Goal: Information Seeking & Learning: Learn about a topic

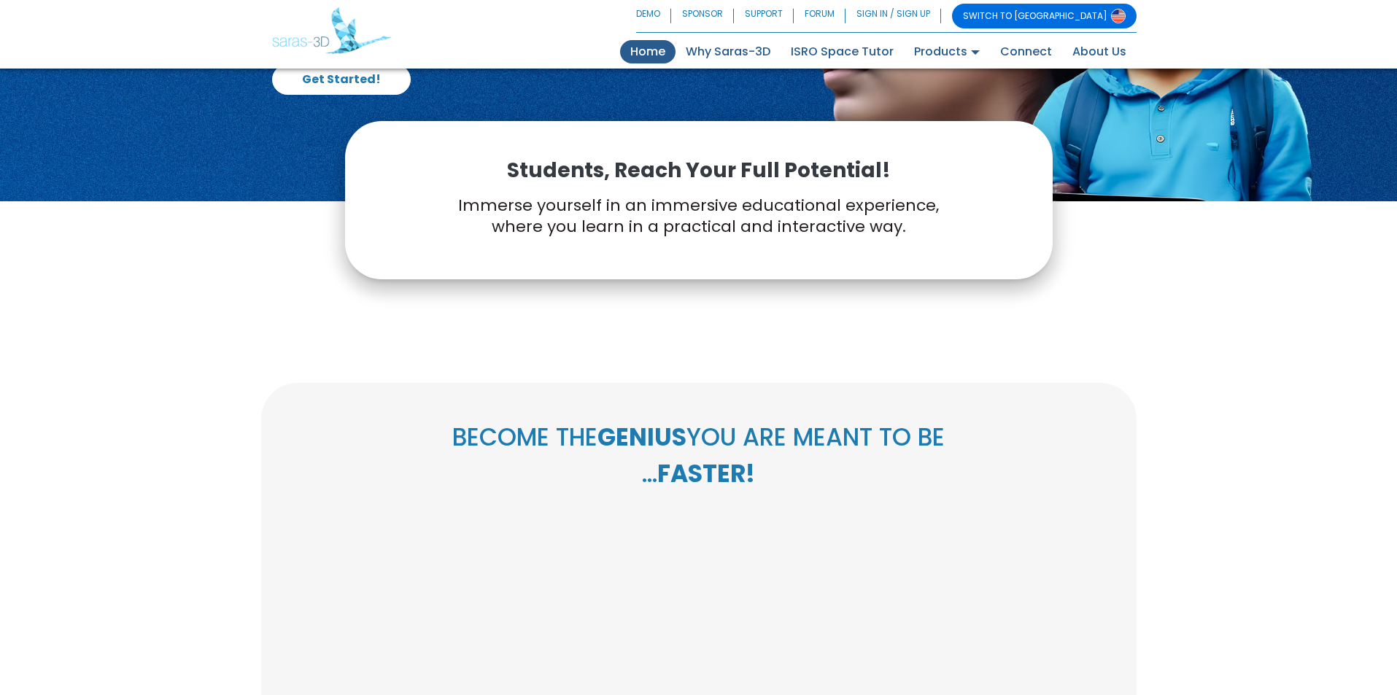
scroll to position [219, 0]
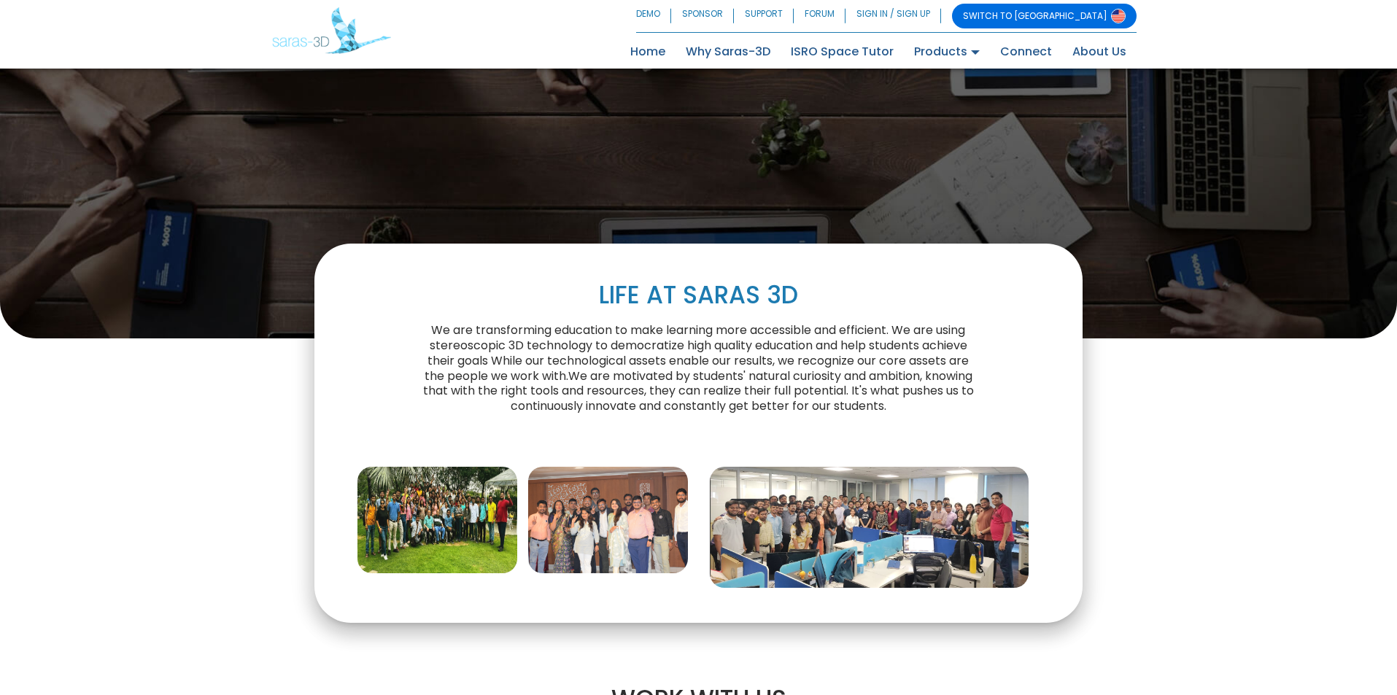
scroll to position [292, 0]
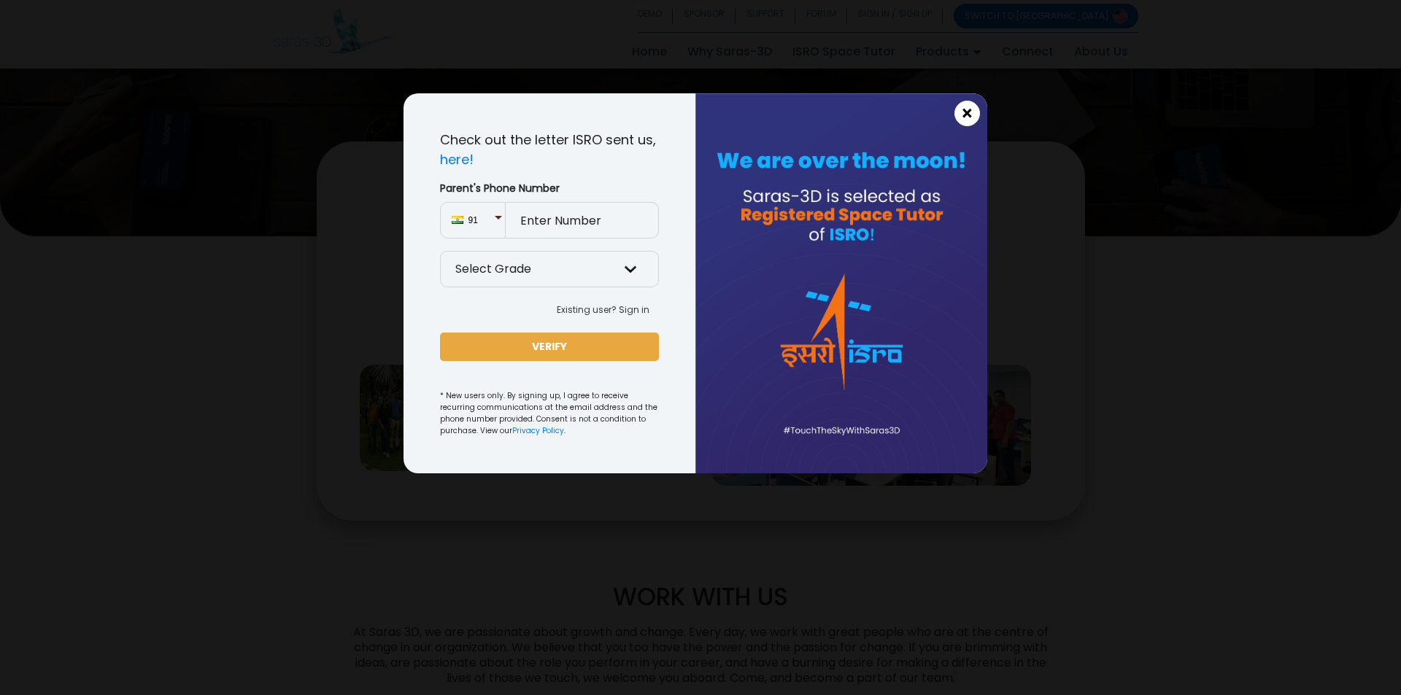
click at [962, 116] on span "×" at bounding box center [967, 113] width 12 height 19
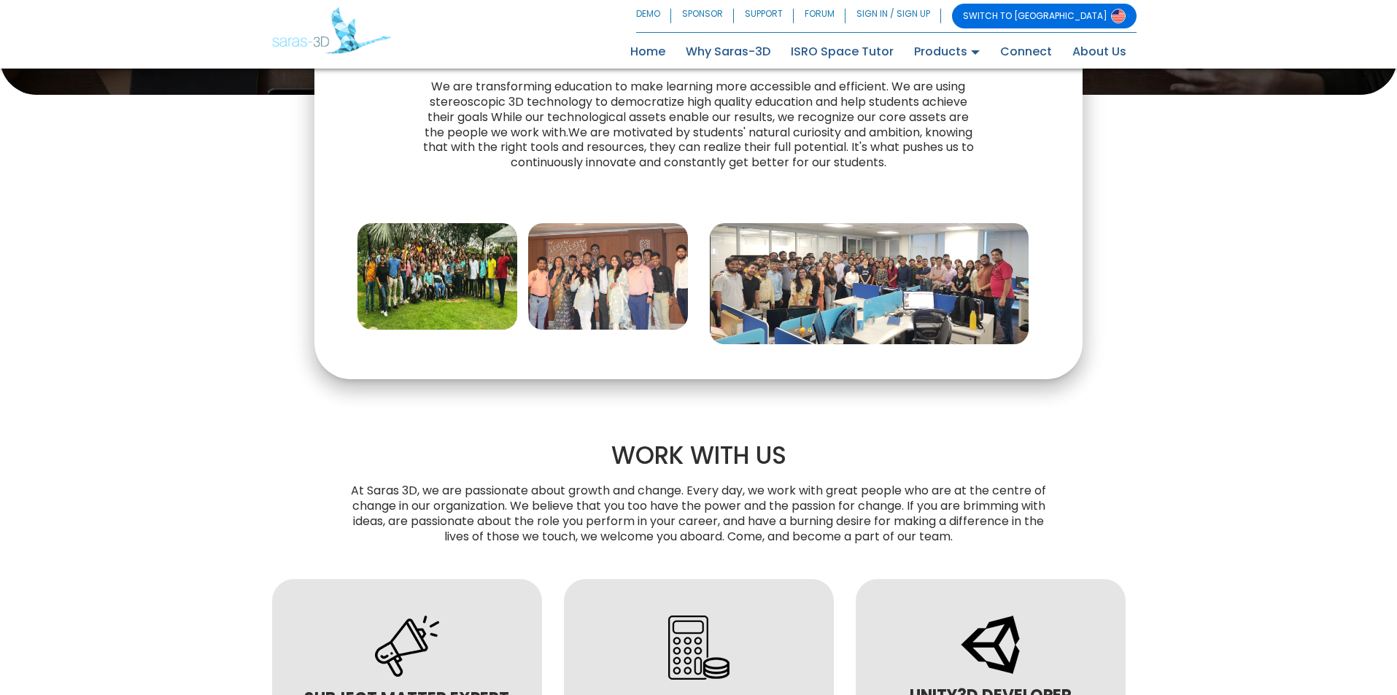
scroll to position [657, 0]
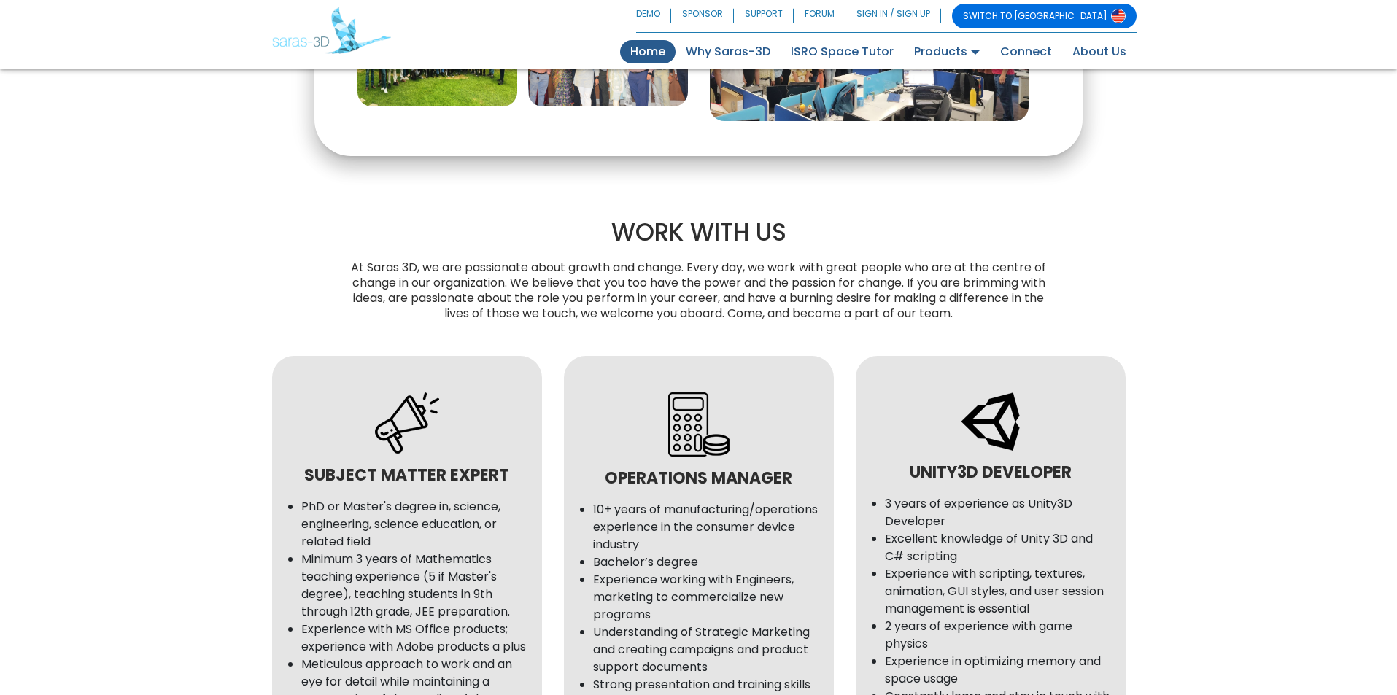
click at [645, 49] on link "Home (current)" at bounding box center [647, 51] width 55 height 23
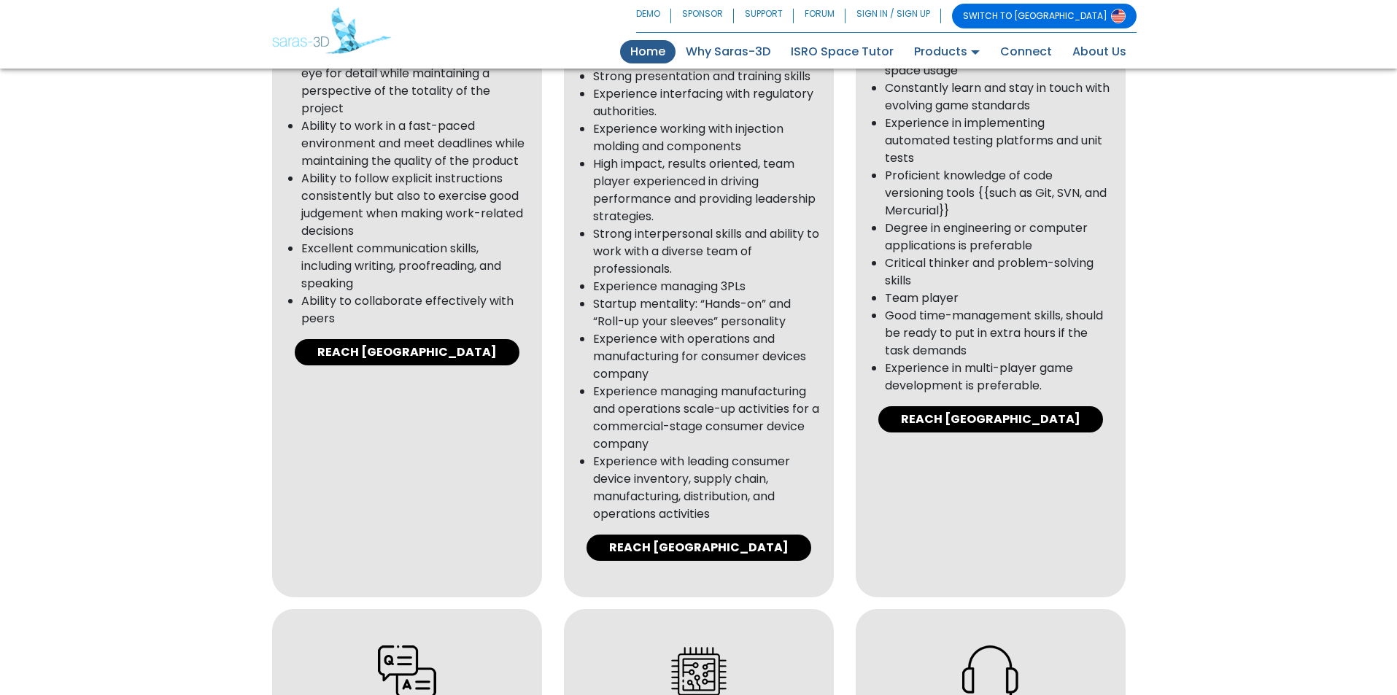
scroll to position [1386, 0]
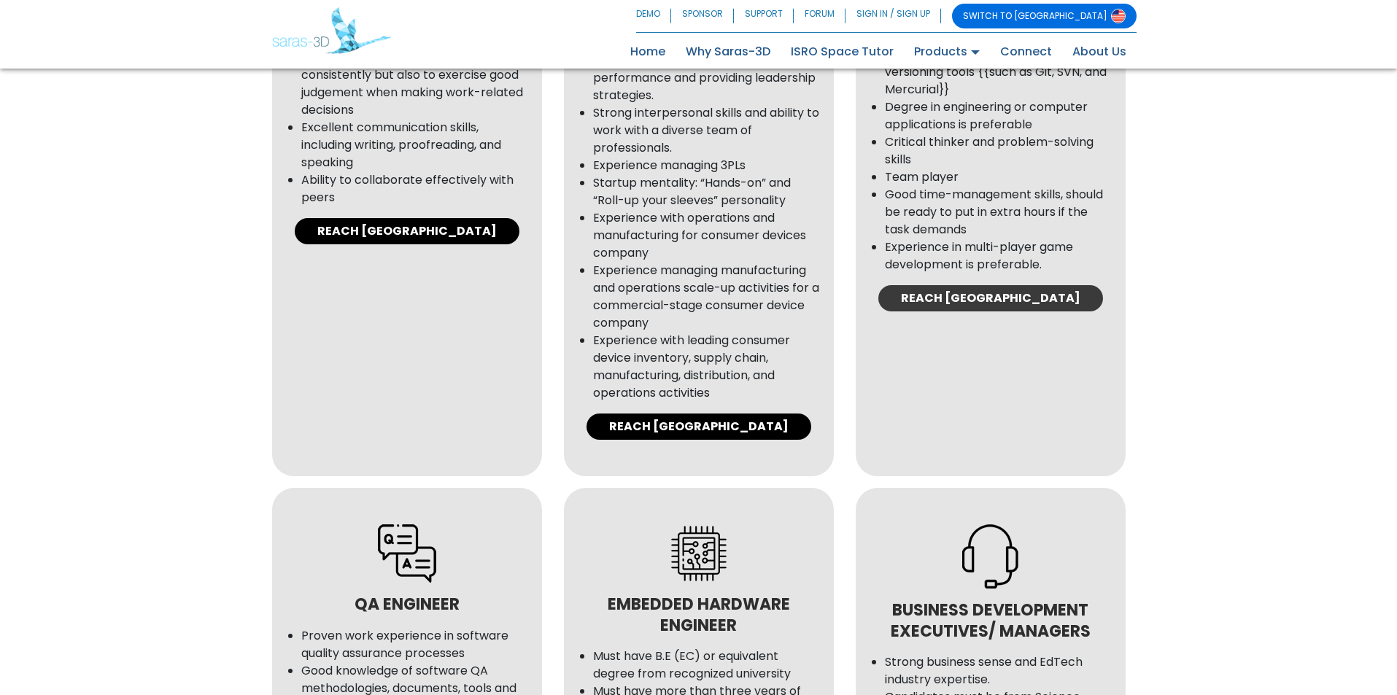
click at [979, 297] on link "REACH [GEOGRAPHIC_DATA]" at bounding box center [990, 298] width 225 height 26
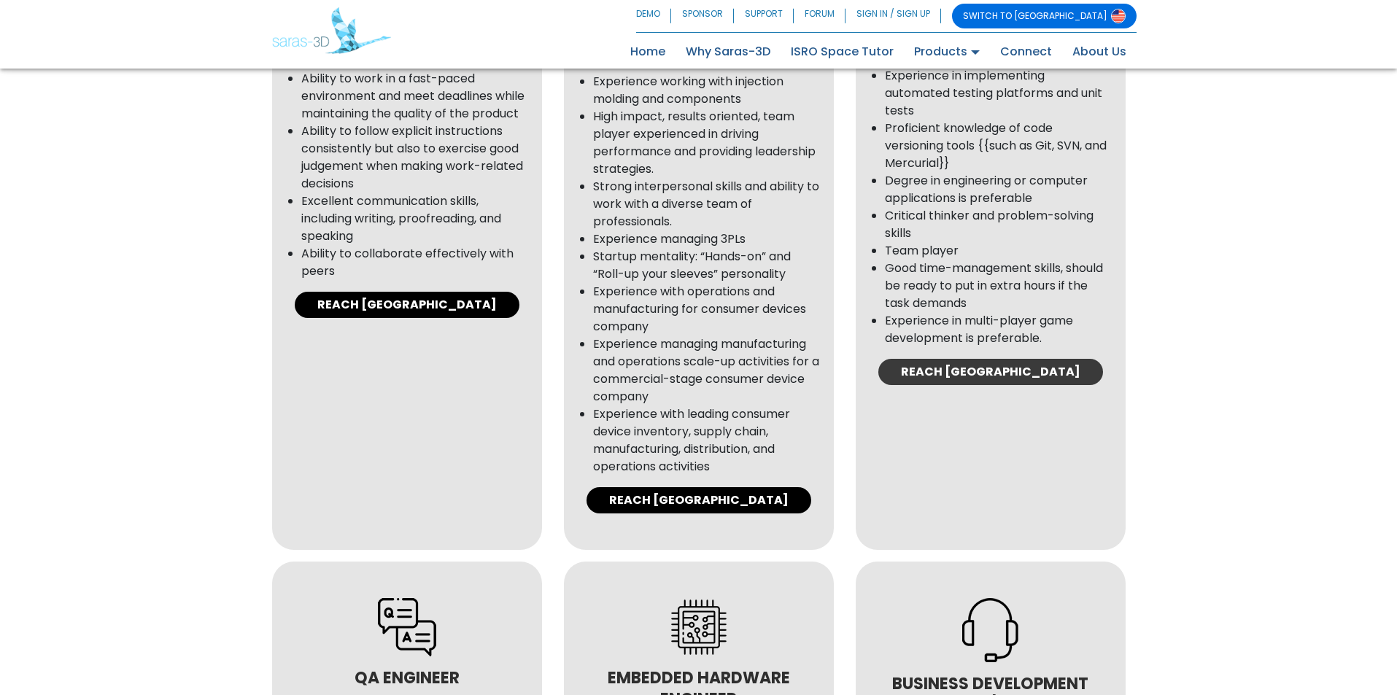
scroll to position [1313, 0]
drag, startPoint x: 989, startPoint y: 374, endPoint x: 1183, endPoint y: 277, distance: 217.0
click at [1183, 277] on div "WORK WITH US At Saras 3D, we are passionate about growth and change. Every day,…" at bounding box center [698, 275] width 1397 height 2266
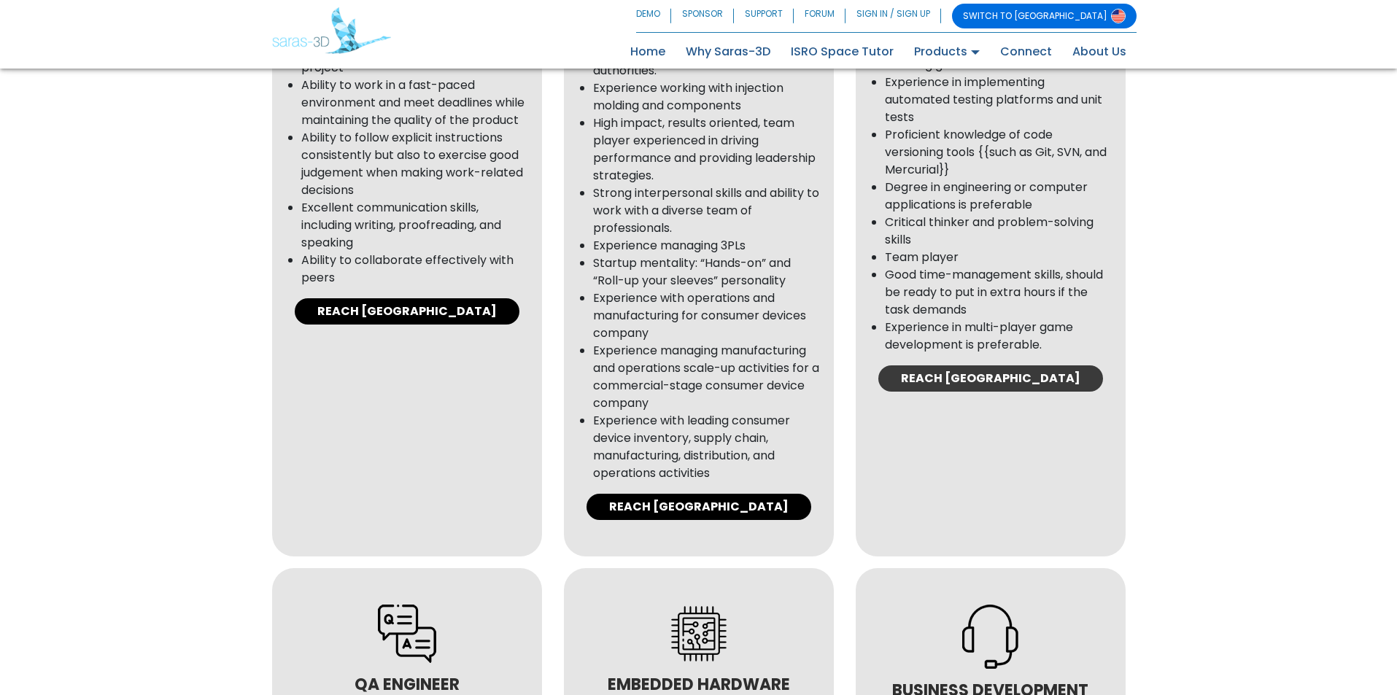
scroll to position [941, 0]
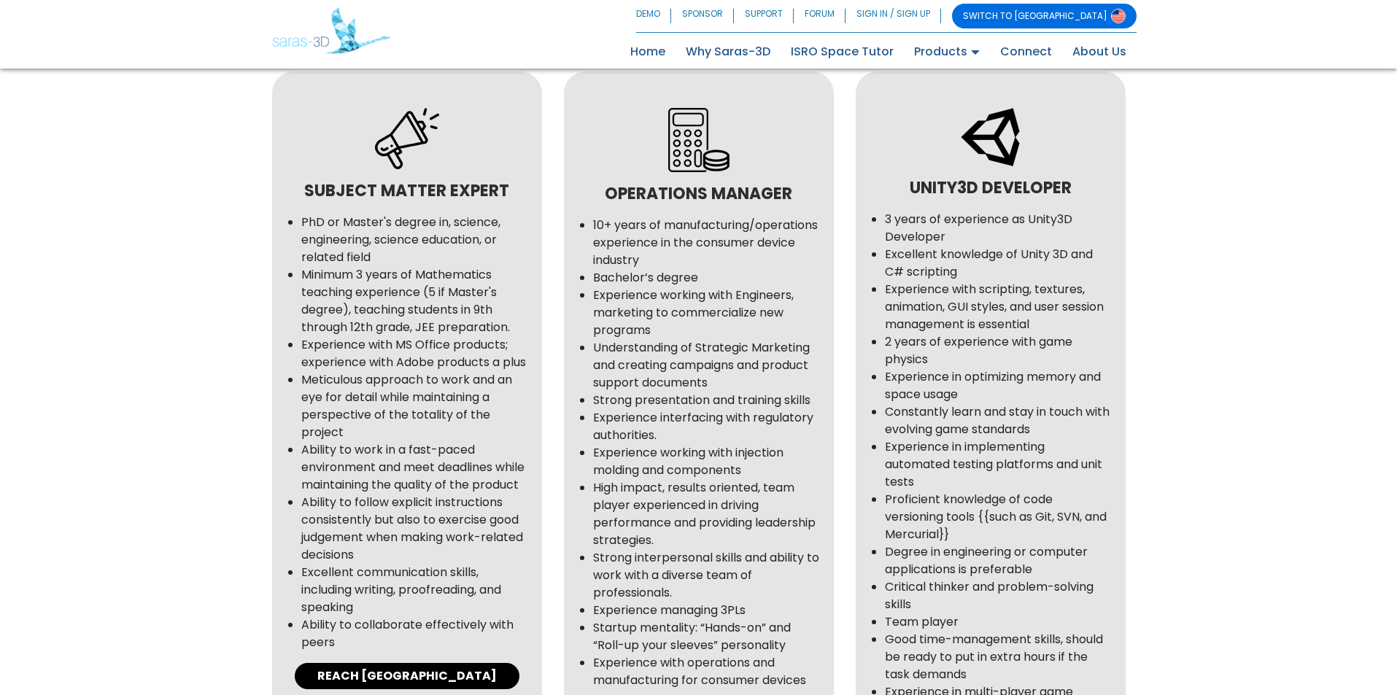
click at [1003, 194] on h3 "Unity3D Developer" at bounding box center [990, 188] width 241 height 21
click at [1000, 144] on img at bounding box center [990, 137] width 59 height 58
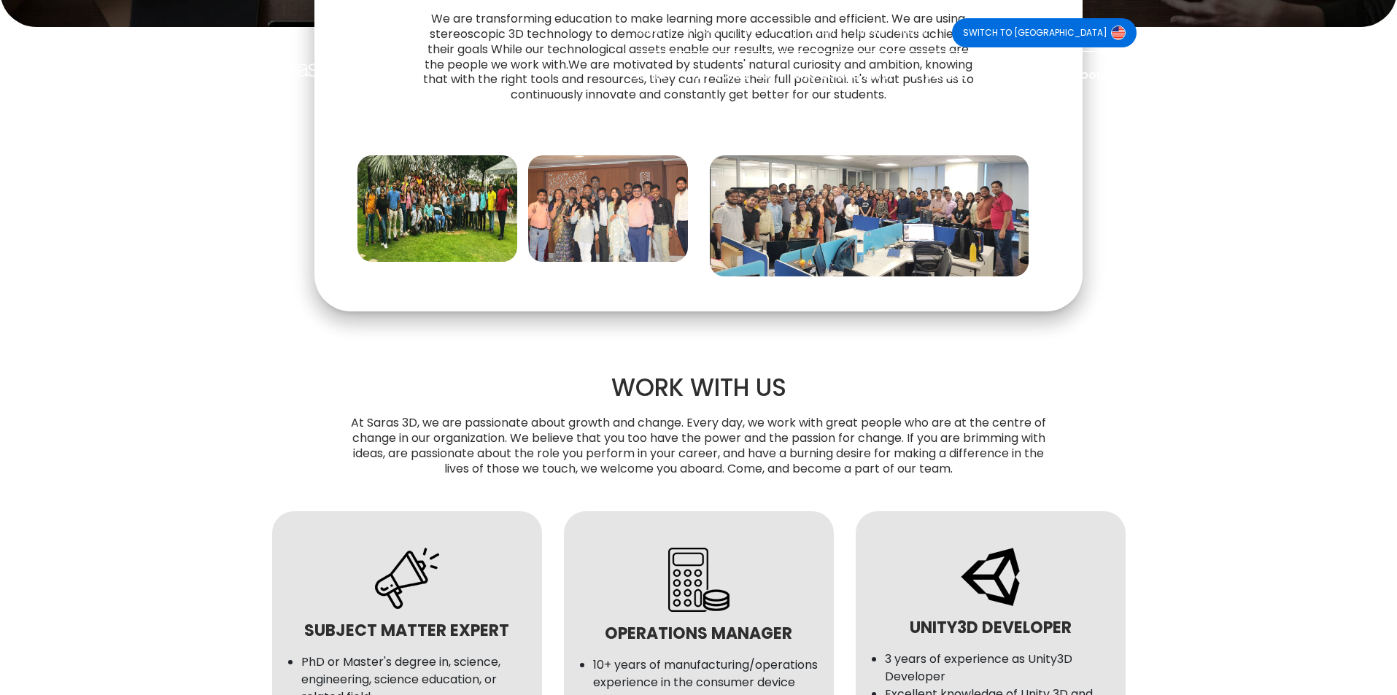
scroll to position [0, 0]
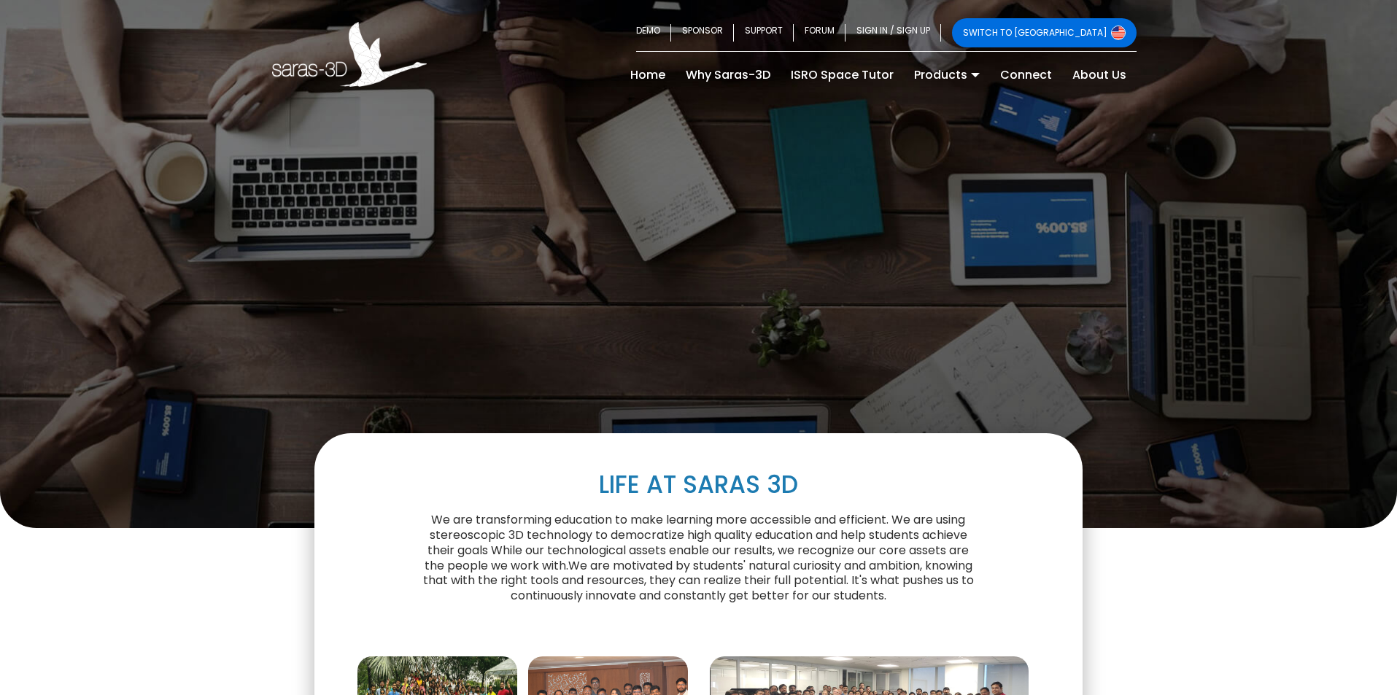
click at [1072, 29] on link "SWITCH TO [GEOGRAPHIC_DATA]" at bounding box center [1044, 32] width 185 height 29
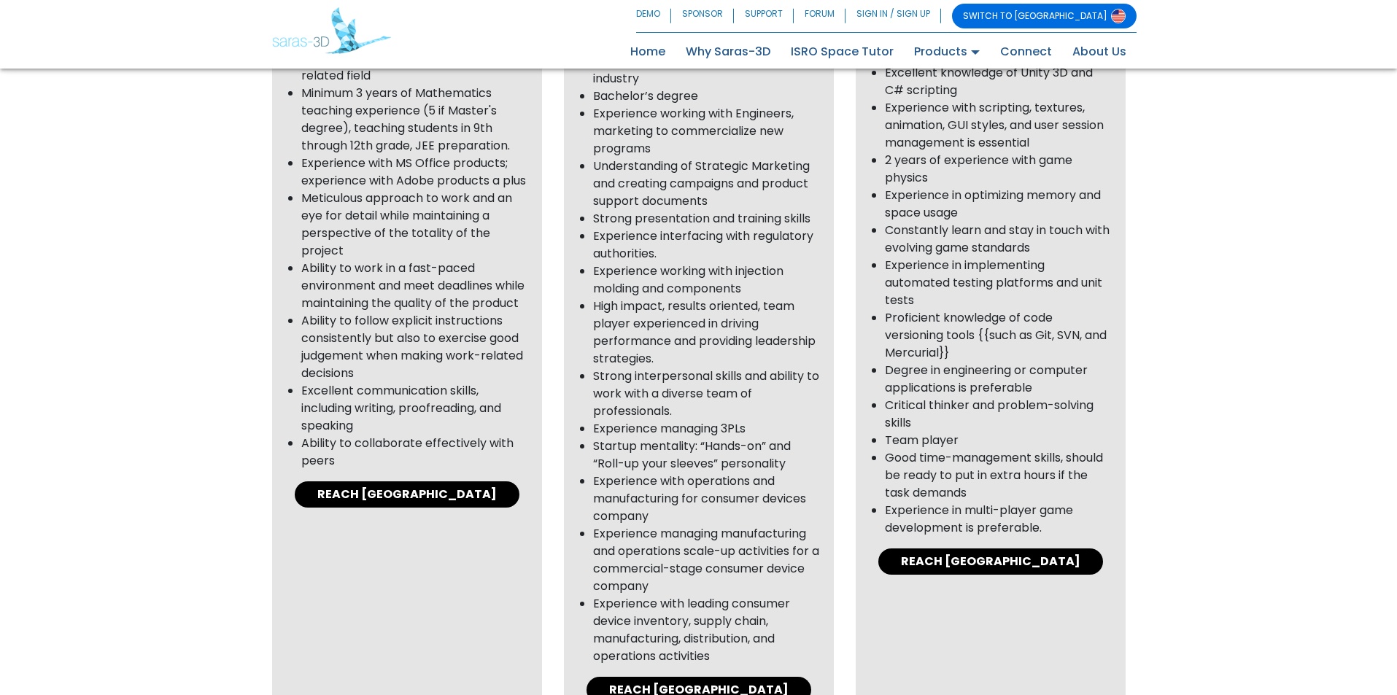
scroll to position [1021, 0]
